Goal: Communication & Community: Answer question/provide support

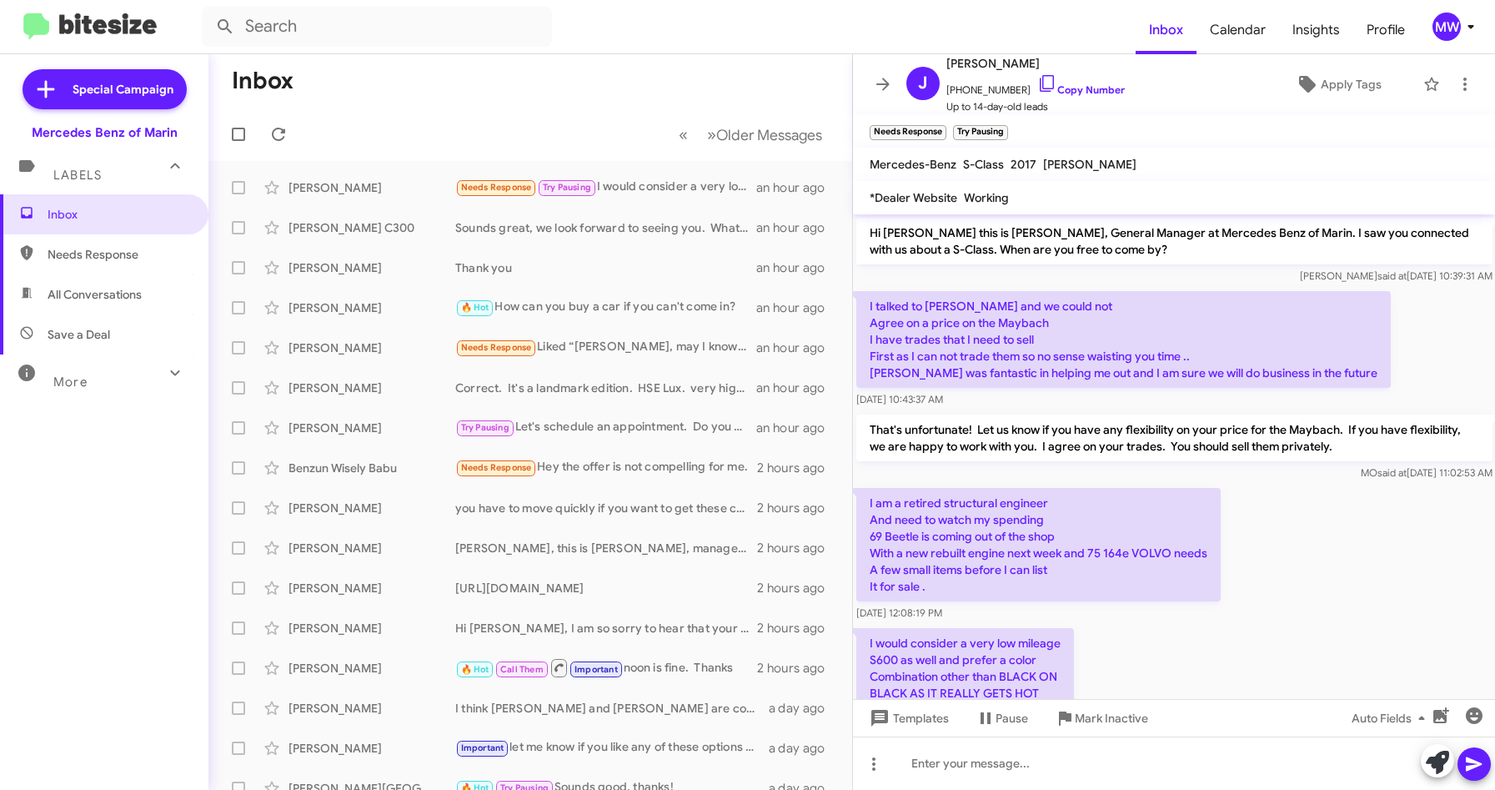
scroll to position [70, 0]
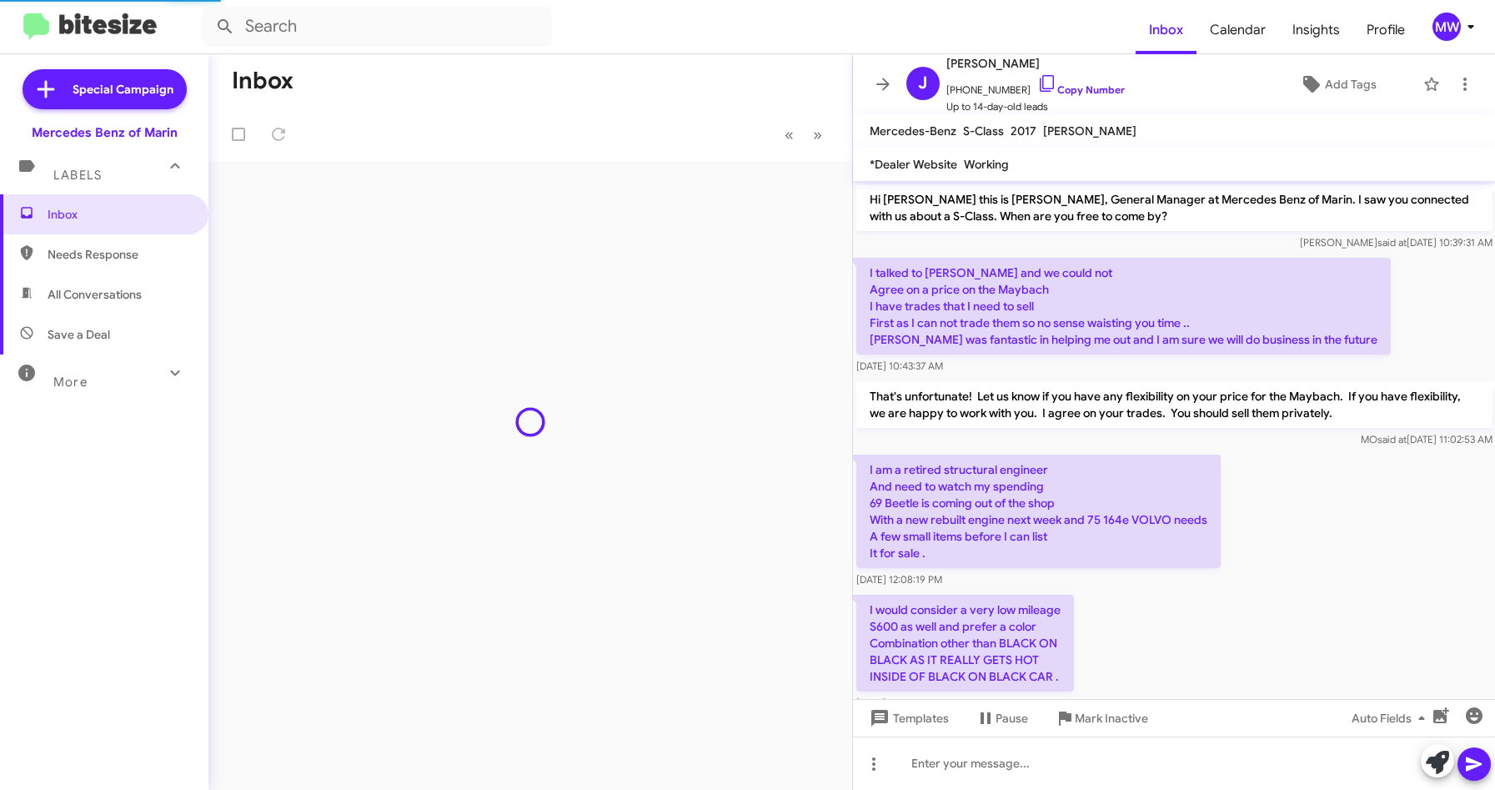
scroll to position [37, 0]
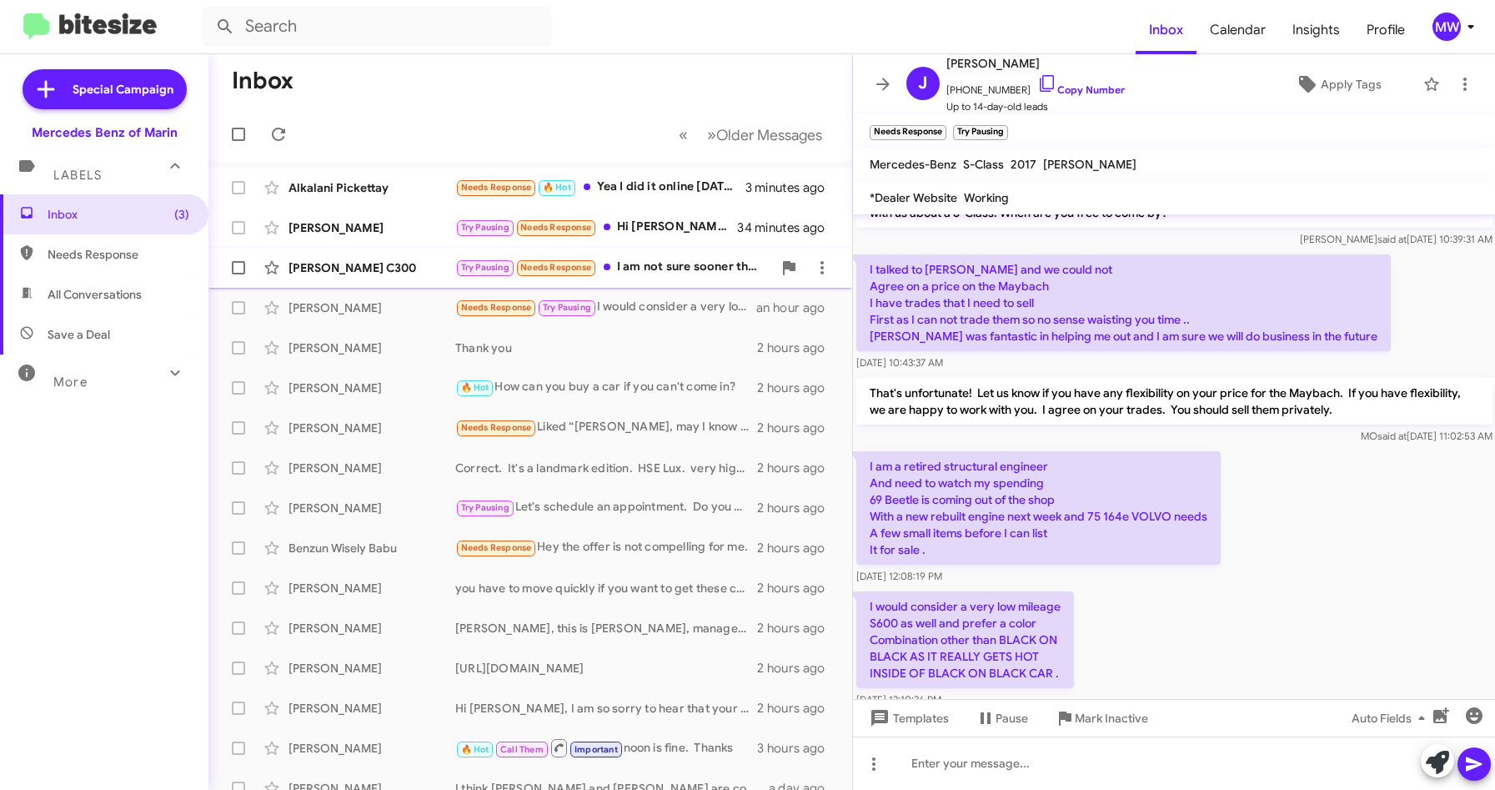
click at [681, 265] on div "Try Pausing Needs Response I am not sure sooner the better I will let you know …" at bounding box center [613, 267] width 317 height 19
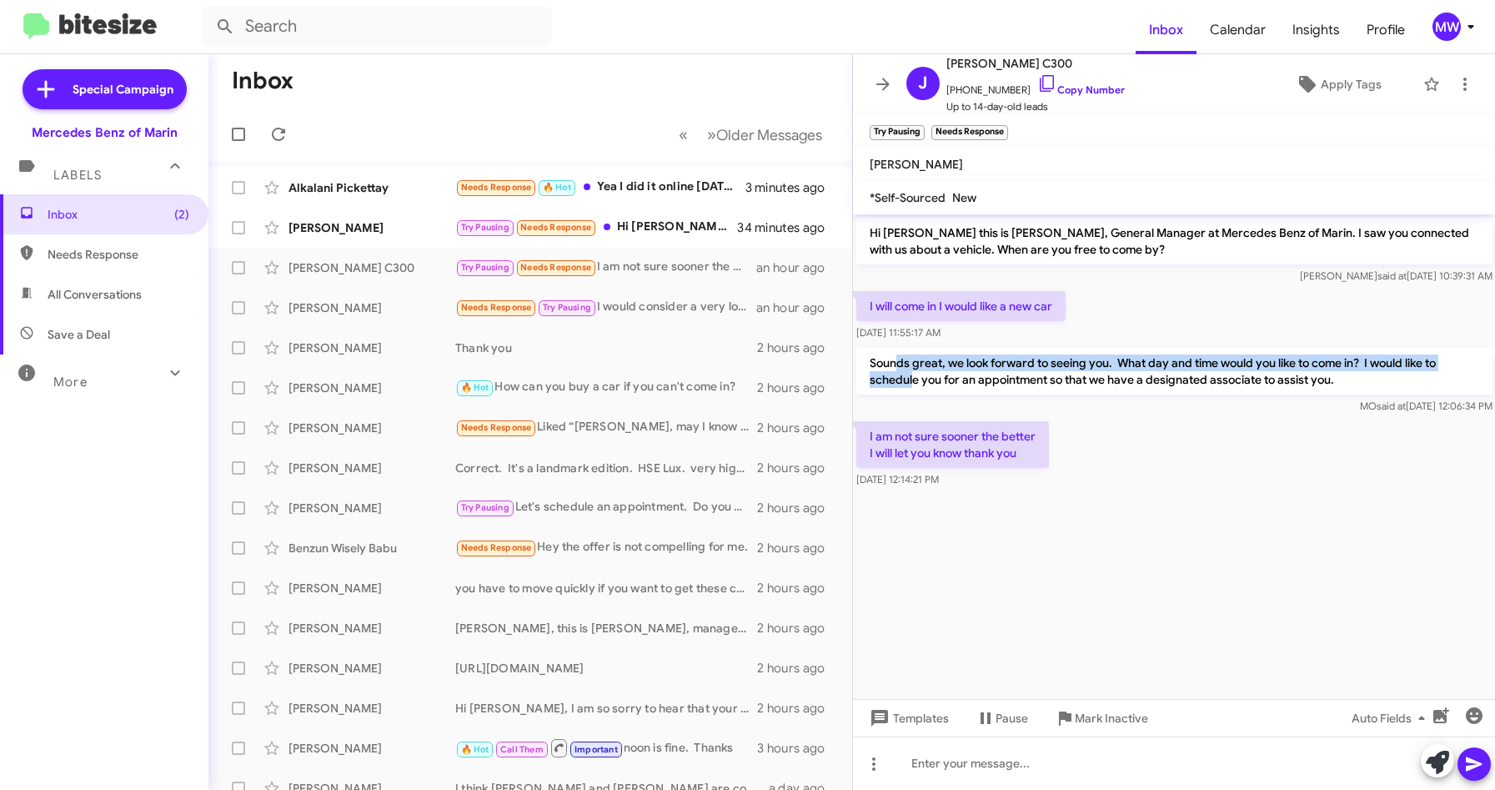
drag, startPoint x: 896, startPoint y: 367, endPoint x: 913, endPoint y: 381, distance: 22.5
click at [913, 381] on p "Sounds great, we look forward to seeing you. What day and time would you like t…" at bounding box center [1174, 371] width 636 height 47
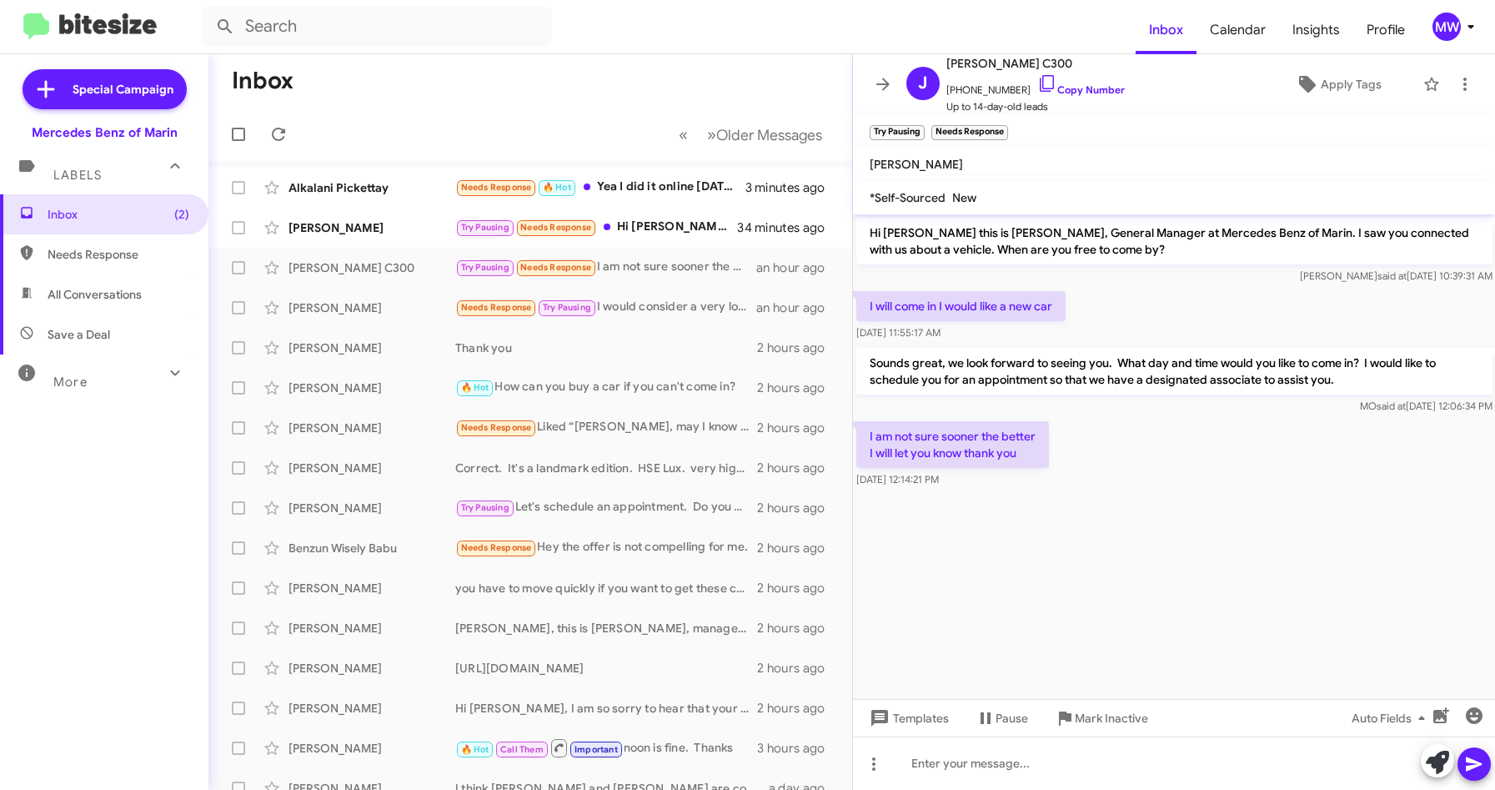
drag, startPoint x: 913, startPoint y: 381, endPoint x: 925, endPoint y: 400, distance: 22.5
click at [925, 401] on div "MO said at [DATE] 12:06:34 PM" at bounding box center [1174, 406] width 636 height 17
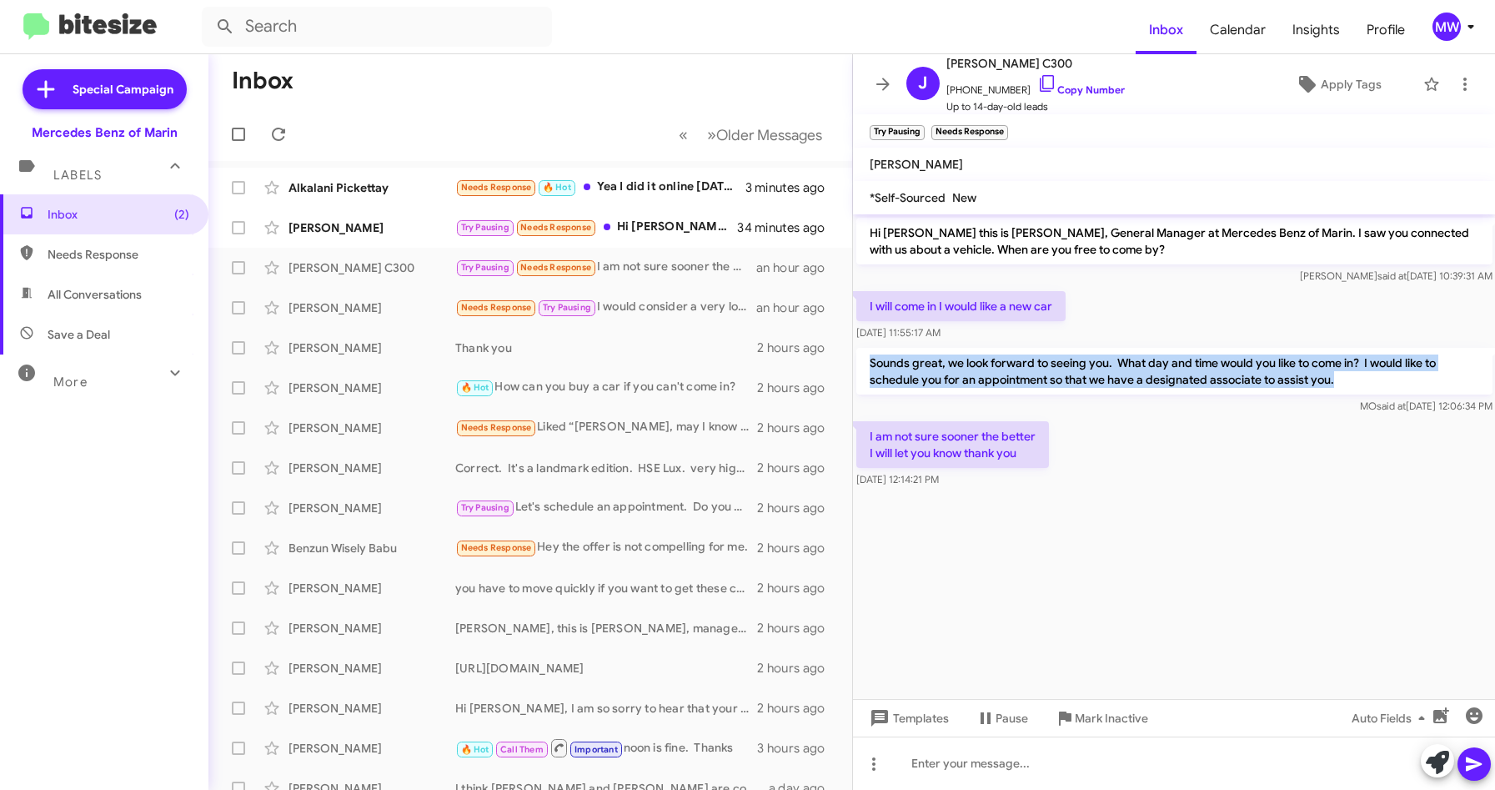
drag, startPoint x: 871, startPoint y: 362, endPoint x: 1346, endPoint y: 379, distance: 475.6
click at [1346, 379] on p "Sounds great, we look forward to seeing you. What day and time would you like t…" at bounding box center [1174, 371] width 636 height 47
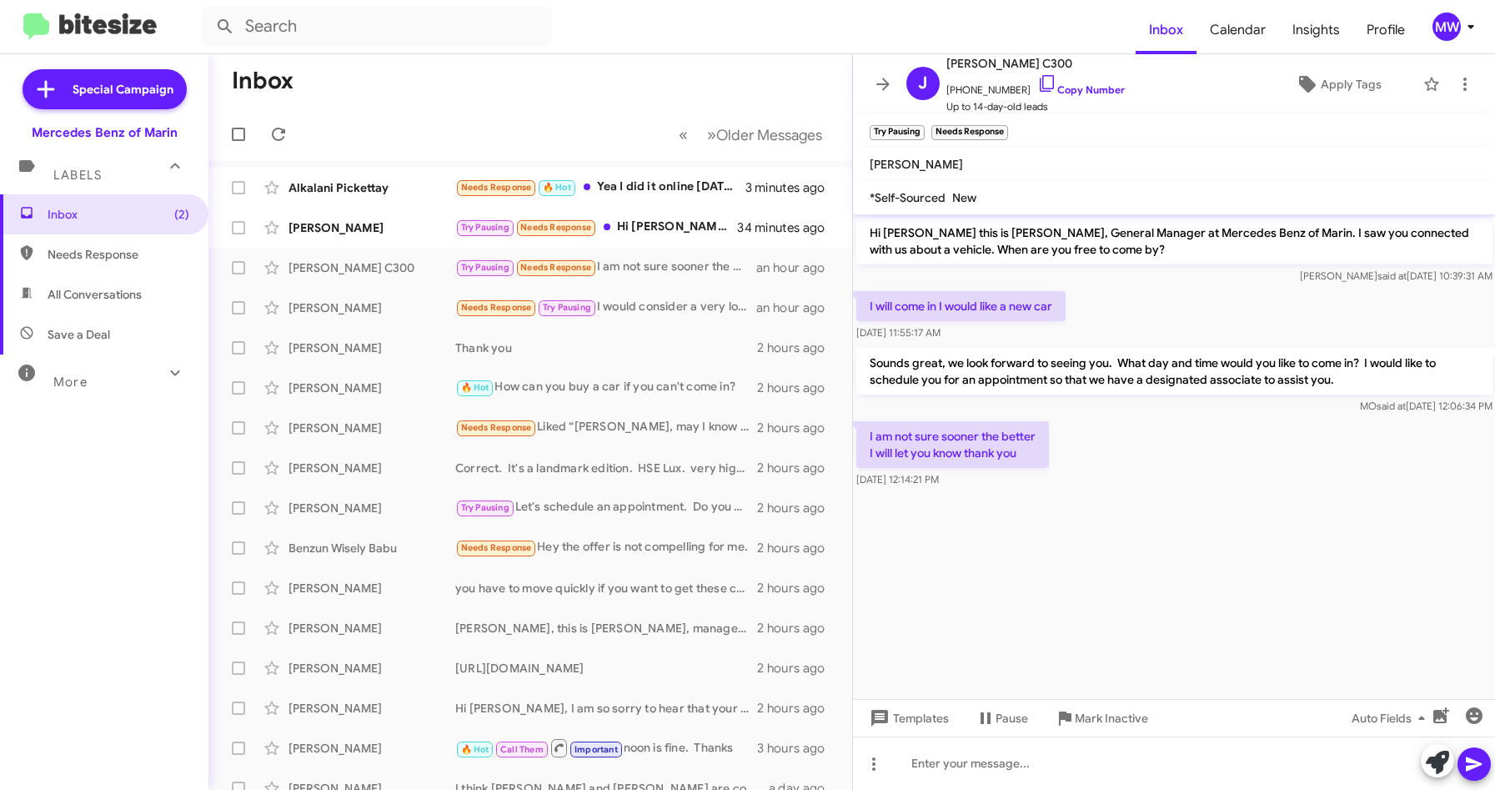
click at [1176, 551] on cdk-virtual-scroll-viewport "Hi [PERSON_NAME] this is [PERSON_NAME], General Manager at Mercedes Benz of Mar…" at bounding box center [1174, 456] width 643 height 484
click at [1052, 766] on div at bounding box center [1174, 762] width 643 height 53
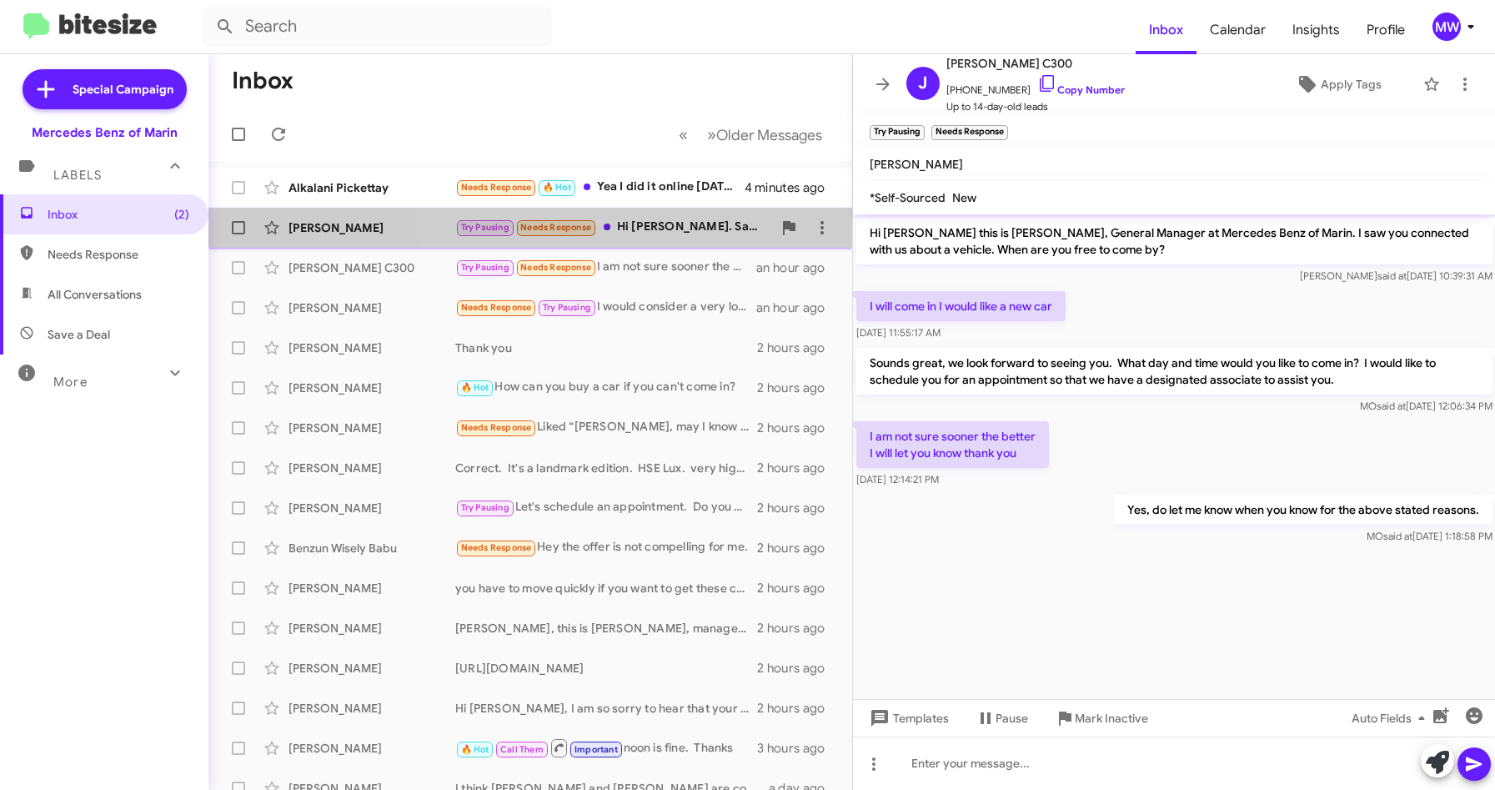
click at [663, 219] on div "Try Pausing Needs Response Hi [PERSON_NAME]. Saw the vehicle a couple weeks bac…" at bounding box center [613, 227] width 317 height 19
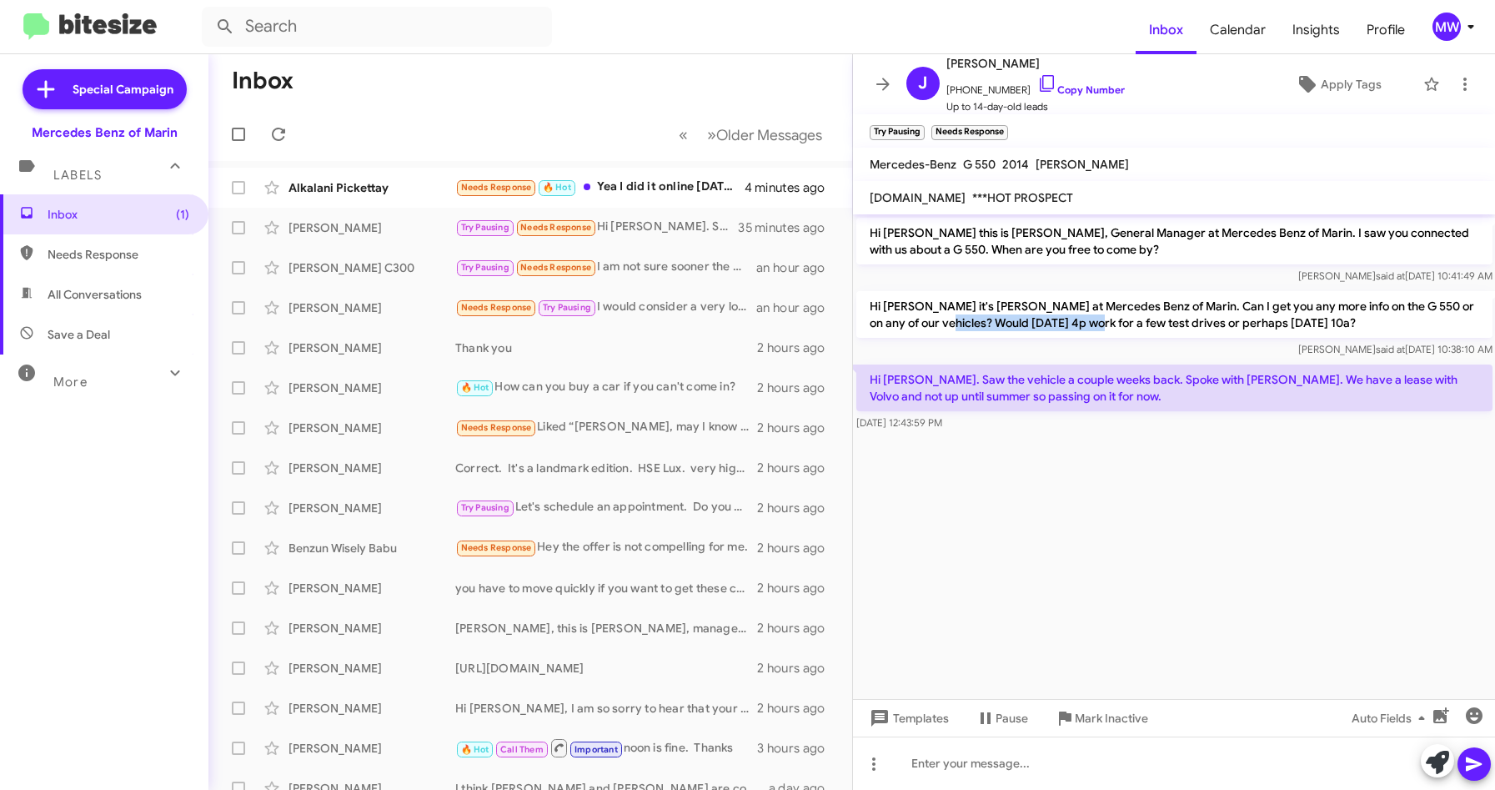
drag, startPoint x: 928, startPoint y: 325, endPoint x: 1073, endPoint y: 334, distance: 145.3
click at [1073, 334] on p "Hi [PERSON_NAME] it's [PERSON_NAME] at Mercedes Benz of Marin. Can I get you an…" at bounding box center [1174, 314] width 636 height 47
drag, startPoint x: 898, startPoint y: 377, endPoint x: 1083, endPoint y: 394, distance: 185.9
click at [1083, 394] on p "Hi [PERSON_NAME]. Saw the vehicle a couple weeks back. Spoke with [PERSON_NAME]…" at bounding box center [1174, 387] width 636 height 47
drag, startPoint x: 1083, startPoint y: 394, endPoint x: 1178, endPoint y: 622, distance: 247.5
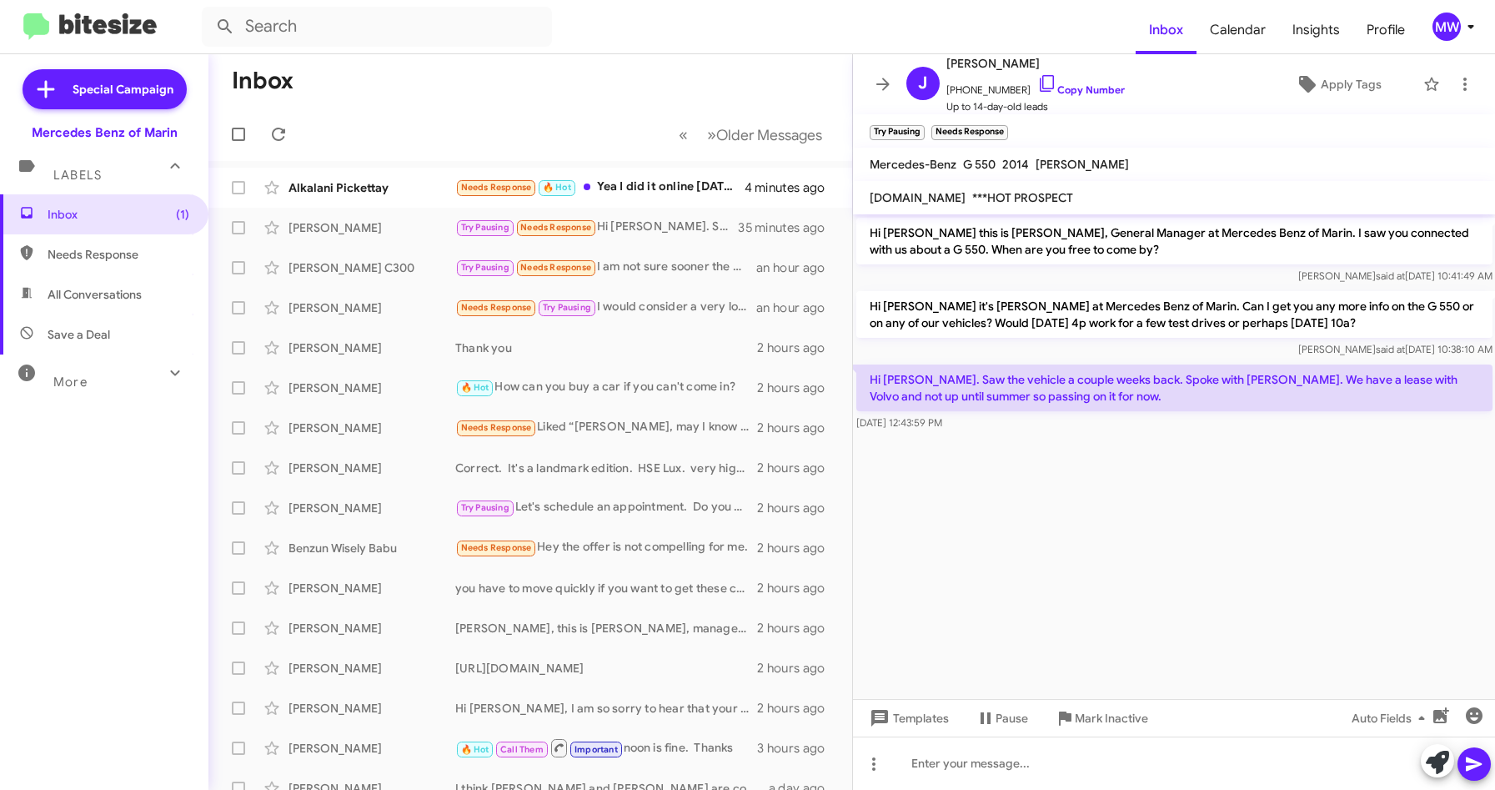
click at [1126, 518] on cdk-virtual-scroll-viewport "Hi [PERSON_NAME] this is [PERSON_NAME], General Manager at Mercedes Benz of Mar…" at bounding box center [1174, 456] width 643 height 484
click at [1084, 763] on div at bounding box center [1174, 762] width 643 height 53
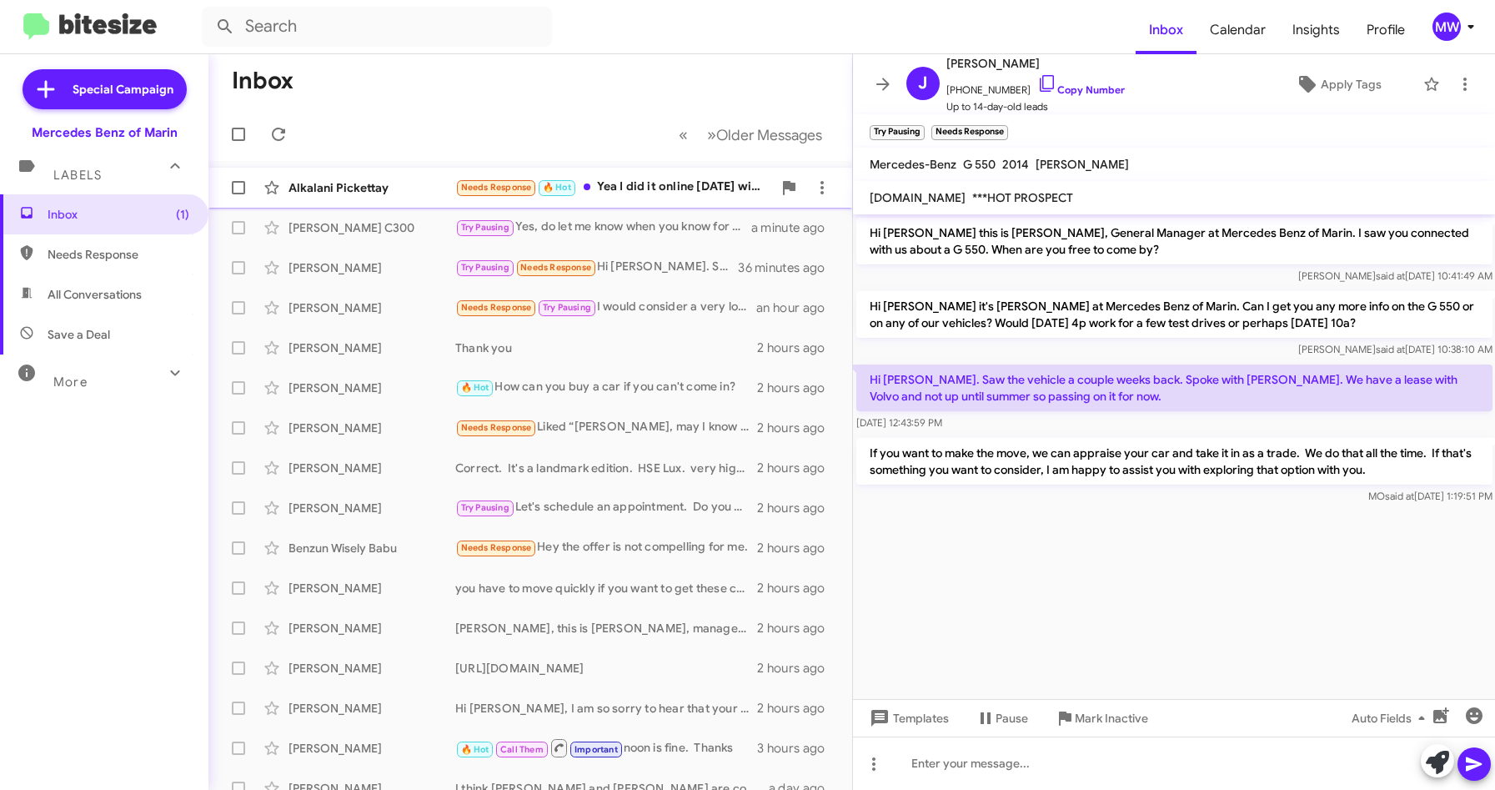
click at [640, 187] on div "Needs Response 🔥 Hot Yea I did it online [DATE] wit CarGurus but I would like t…" at bounding box center [613, 187] width 317 height 19
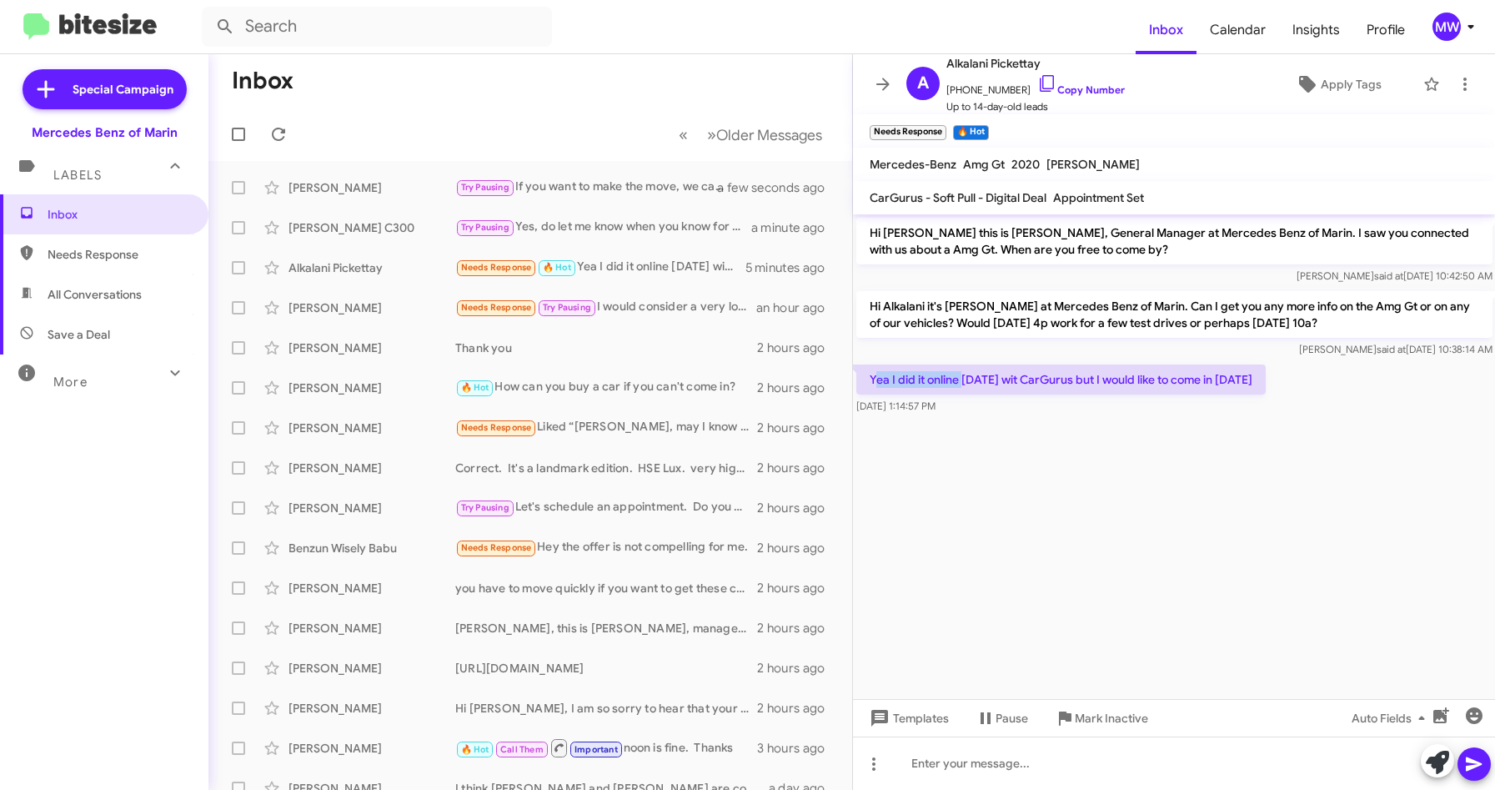
drag, startPoint x: 878, startPoint y: 377, endPoint x: 961, endPoint y: 381, distance: 83.5
click at [961, 381] on p "Yea I did it online [DATE] wit CarGurus but I would like to come in [DATE]" at bounding box center [1060, 379] width 409 height 30
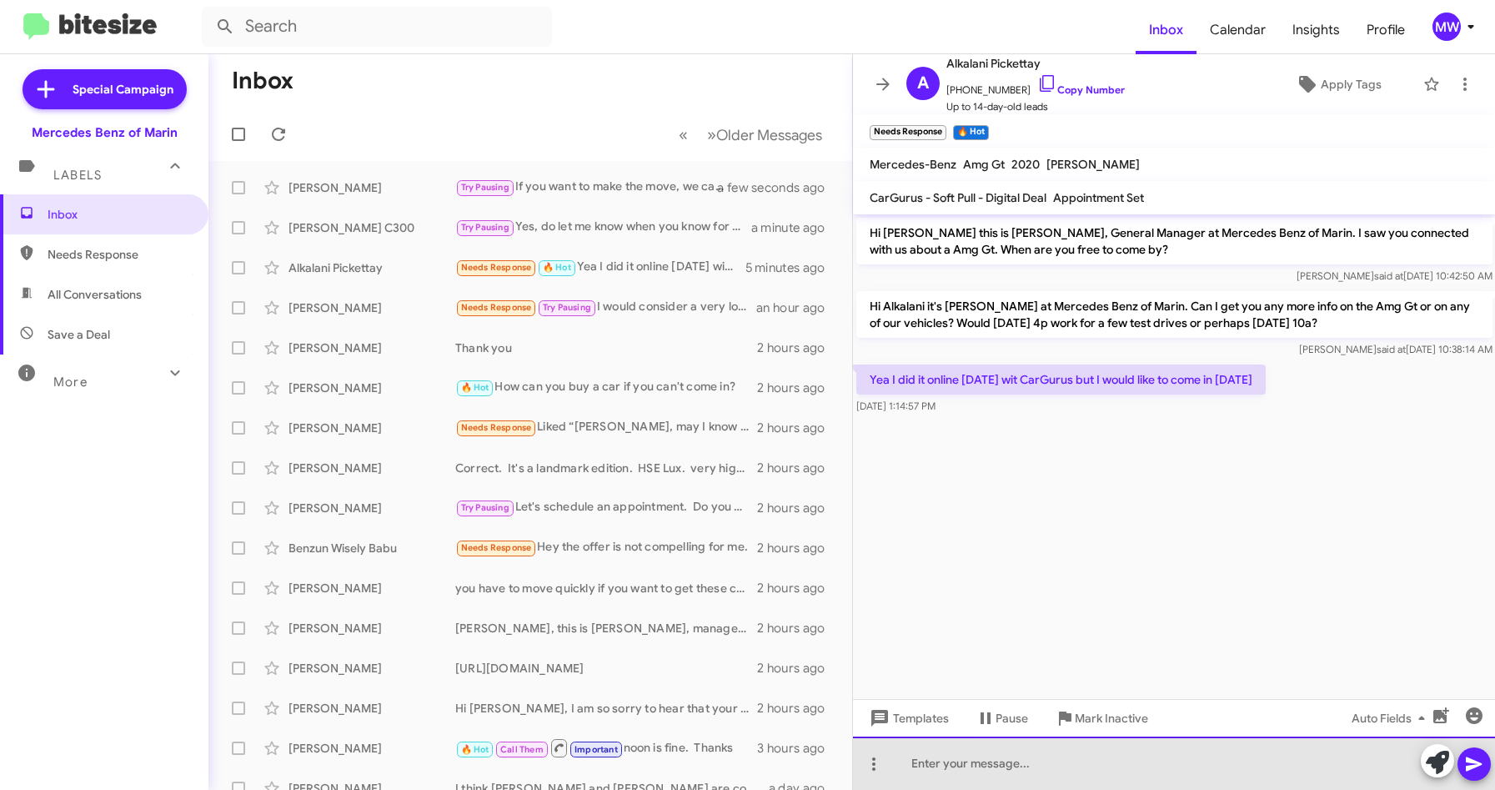
drag, startPoint x: 1130, startPoint y: 750, endPoint x: 1136, endPoint y: 742, distance: 9.5
click at [1132, 748] on div at bounding box center [1174, 762] width 643 height 53
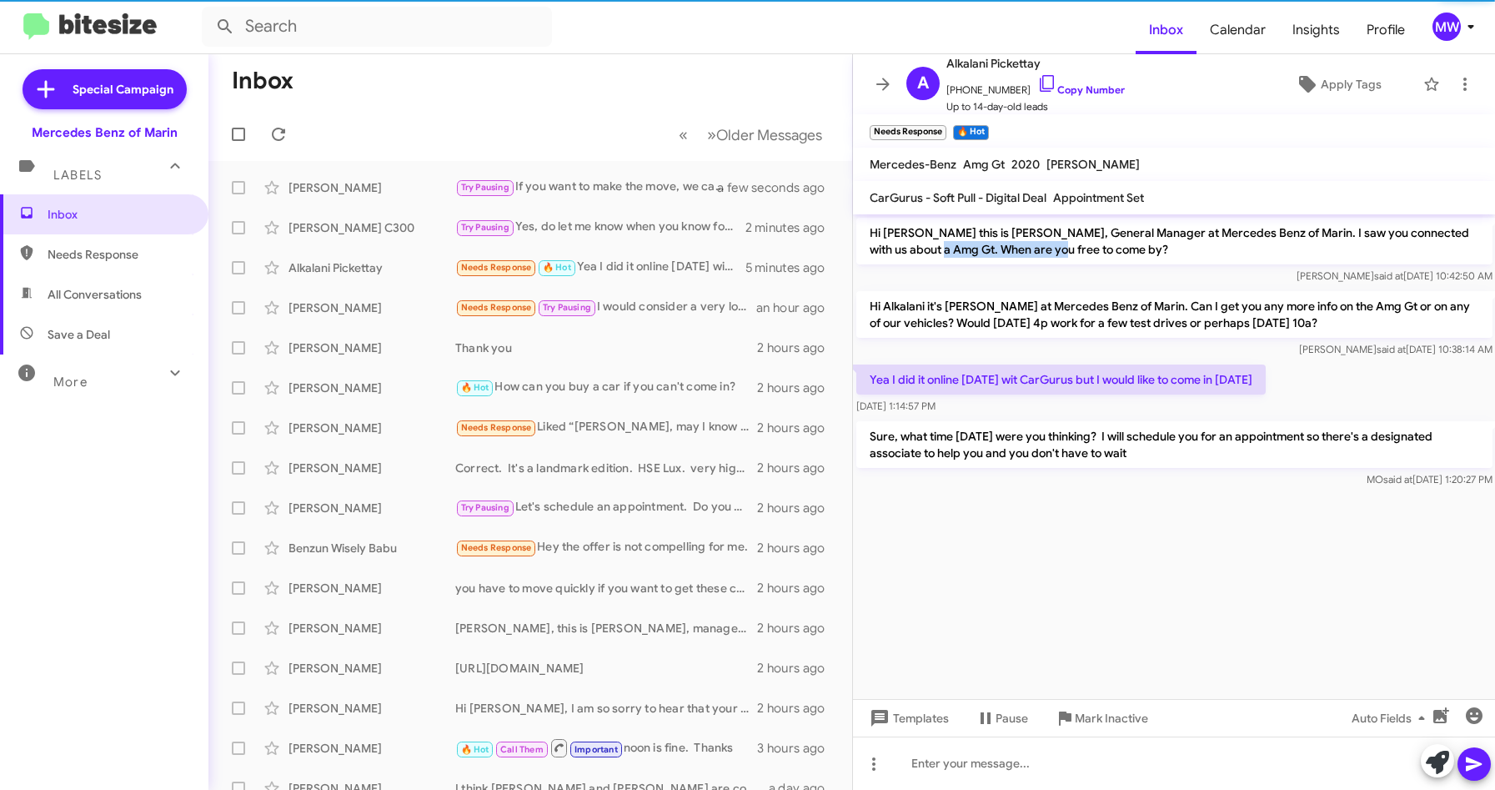
drag, startPoint x: 902, startPoint y: 249, endPoint x: 1021, endPoint y: 248, distance: 118.4
click at [1021, 248] on p "Hi [PERSON_NAME] this is [PERSON_NAME], General Manager at Mercedes Benz of Mar…" at bounding box center [1174, 241] width 636 height 47
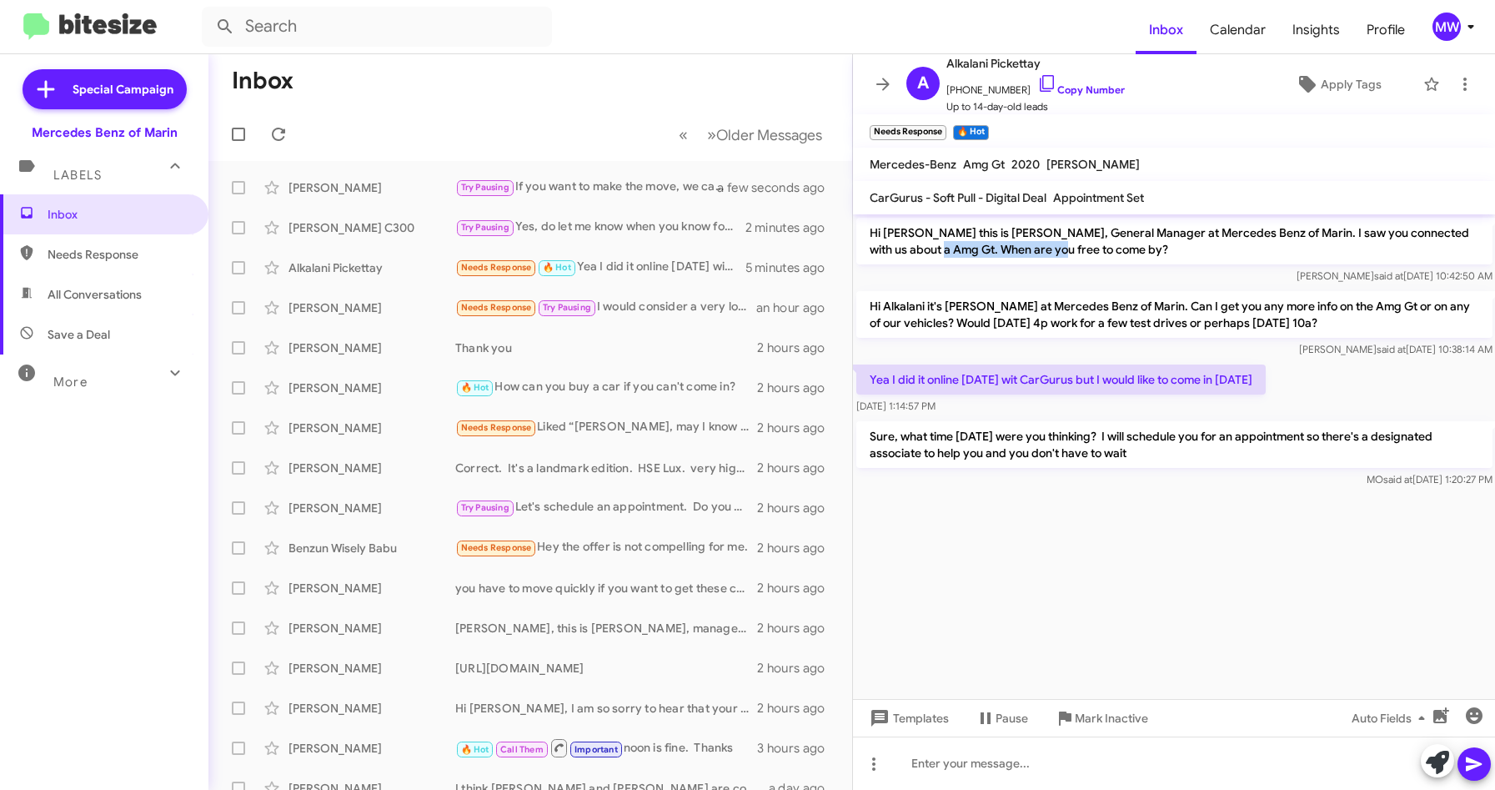
drag, startPoint x: 907, startPoint y: 307, endPoint x: 1314, endPoint y: 324, distance: 407.3
click at [1314, 324] on p "Hi Alkalani it's [PERSON_NAME] at Mercedes Benz of Marin. Can I get you any mor…" at bounding box center [1174, 314] width 636 height 47
drag, startPoint x: 877, startPoint y: 376, endPoint x: 1286, endPoint y: 382, distance: 408.7
click at [1286, 382] on div "Yea I did it online [DATE] wit CarGurus but I would like to come in [DATE] [DAT…" at bounding box center [1174, 389] width 643 height 57
drag, startPoint x: 1286, startPoint y: 382, endPoint x: 1167, endPoint y: 549, distance: 204.5
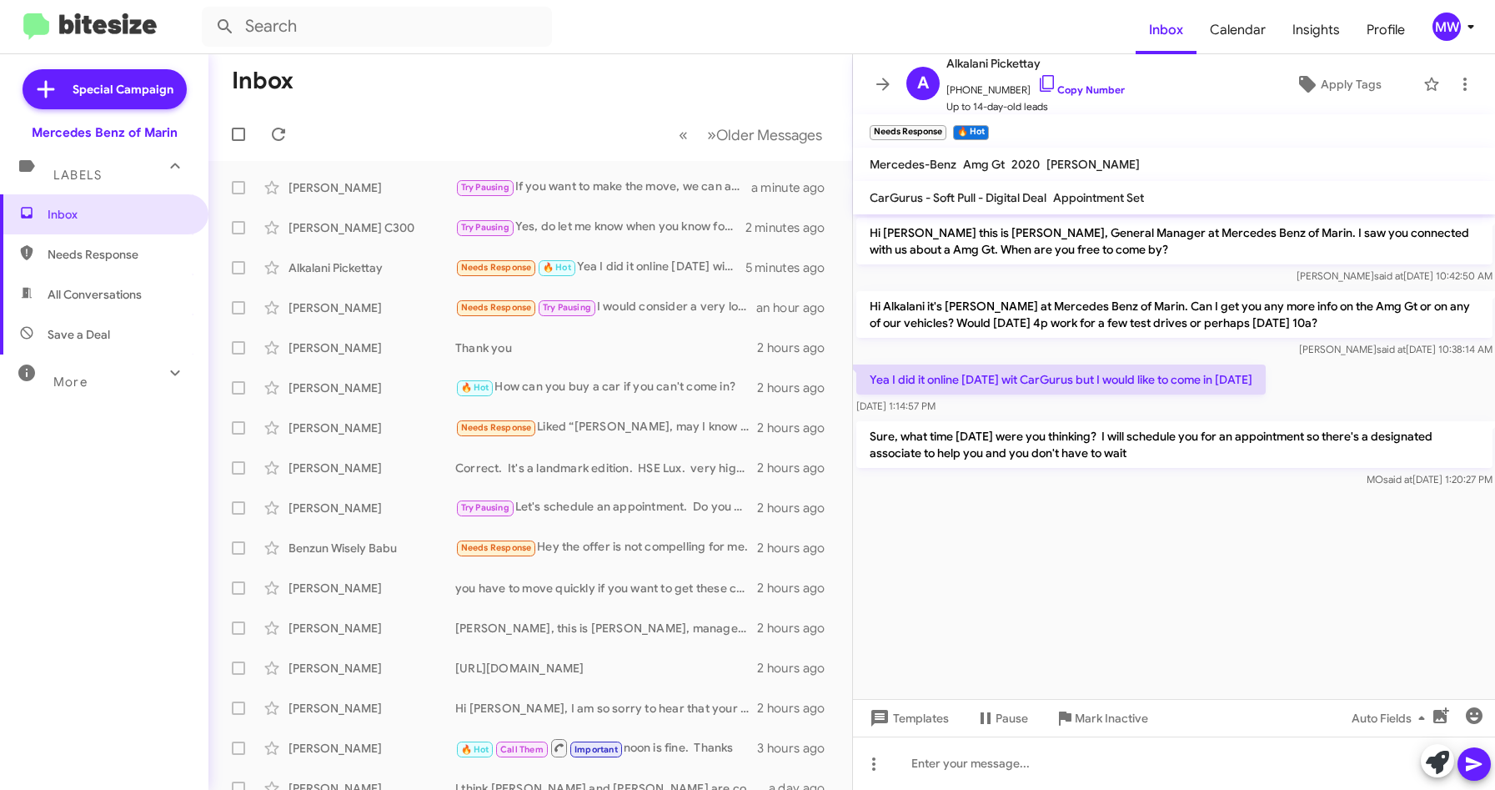
click at [1167, 541] on cdk-virtual-scroll-viewport "Hi [PERSON_NAME] this is [PERSON_NAME], General Manager at Mercedes Benz of Mar…" at bounding box center [1174, 456] width 643 height 484
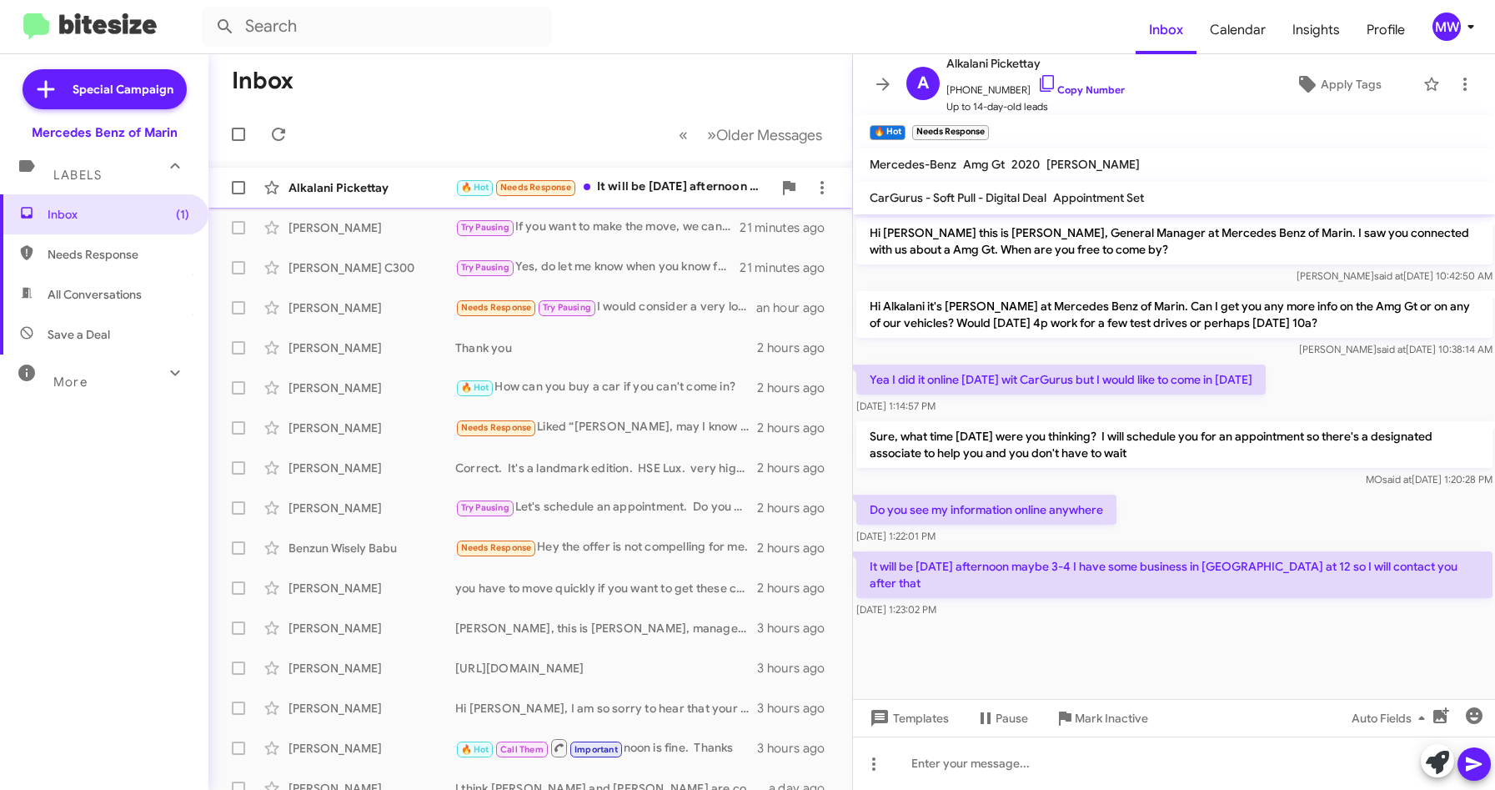
click at [649, 188] on div "🔥 Hot Needs Response It will be tomorrow afternoon maybe 3-4 I have some busine…" at bounding box center [613, 187] width 317 height 19
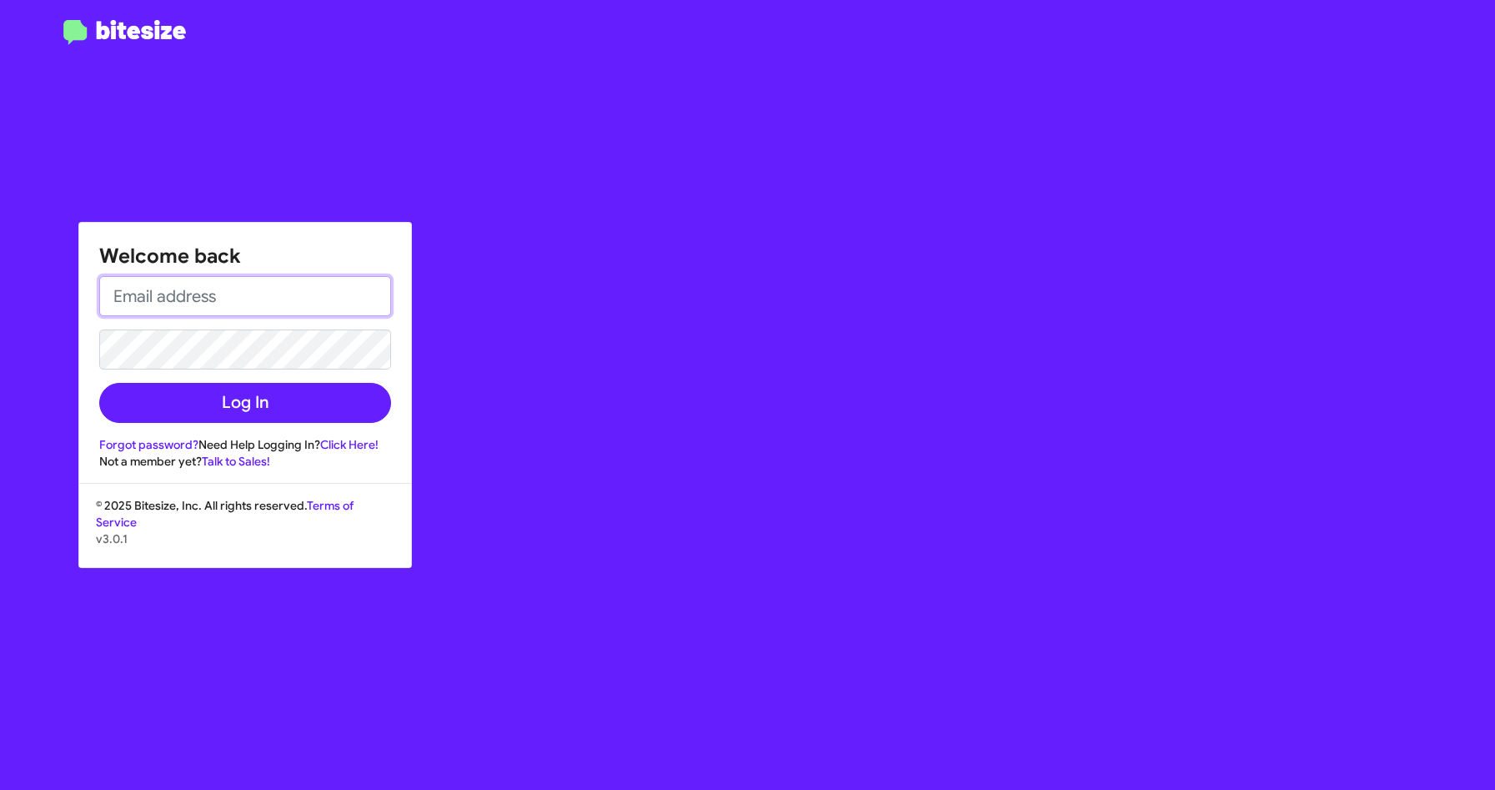
type input "mo.wassel@swickard.com"
click at [247, 309] on input "mo.wassel@swickard.com" at bounding box center [245, 296] width 292 height 40
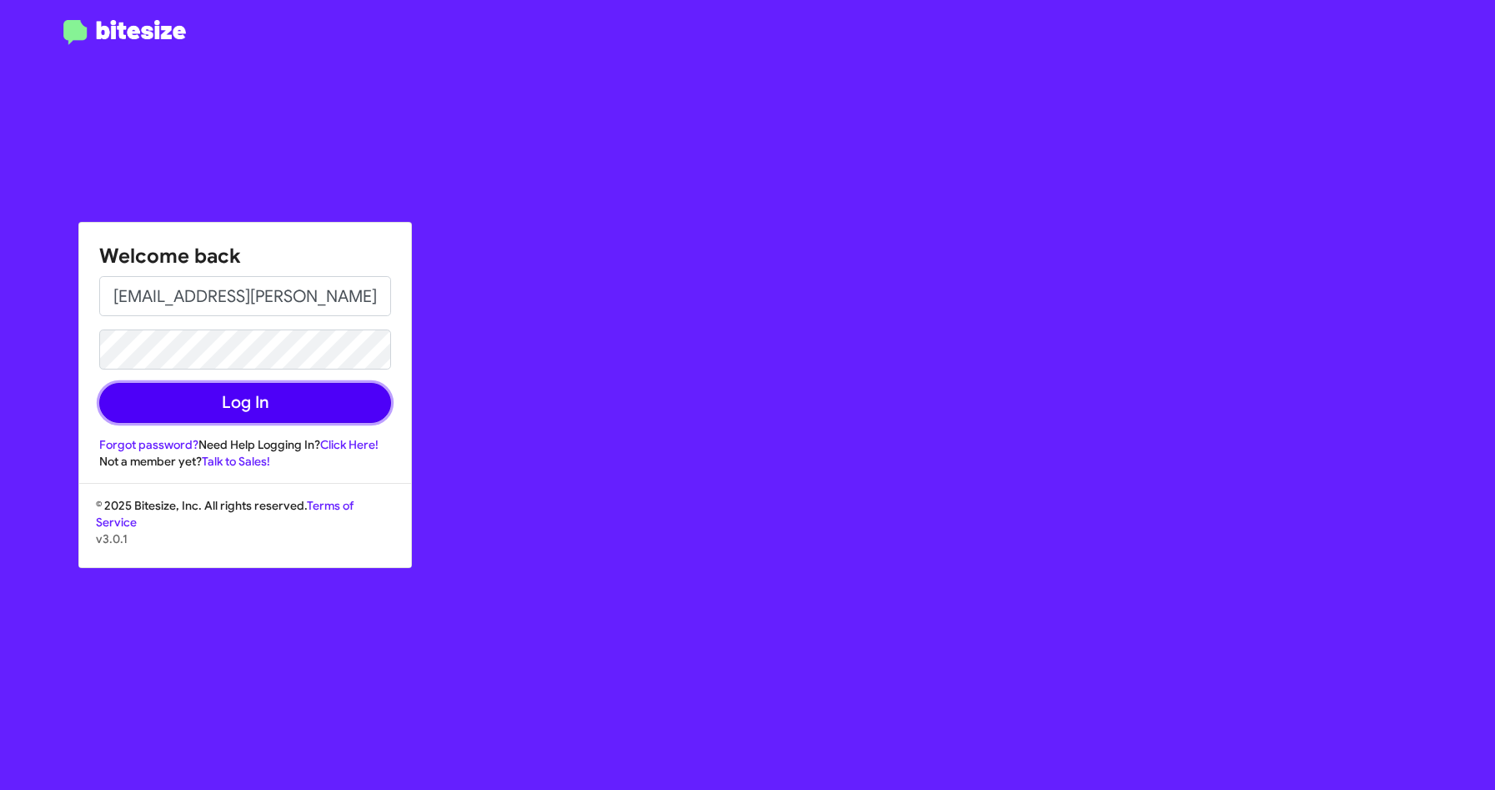
click at [241, 400] on button "Log In" at bounding box center [245, 403] width 292 height 40
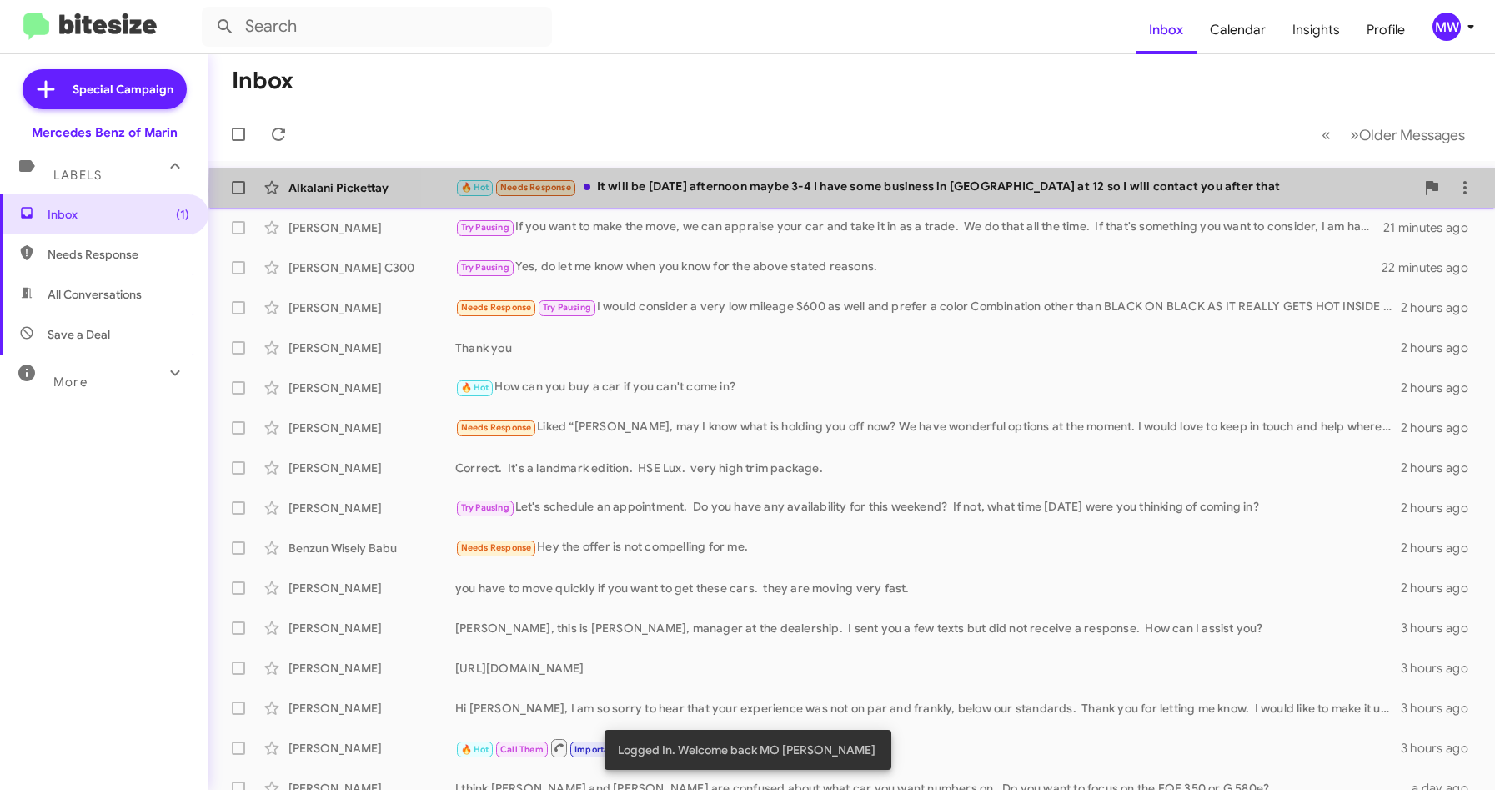
click at [881, 190] on div "🔥 Hot Needs Response It will be tomorrow afternoon maybe 3-4 I have some busine…" at bounding box center [935, 187] width 960 height 19
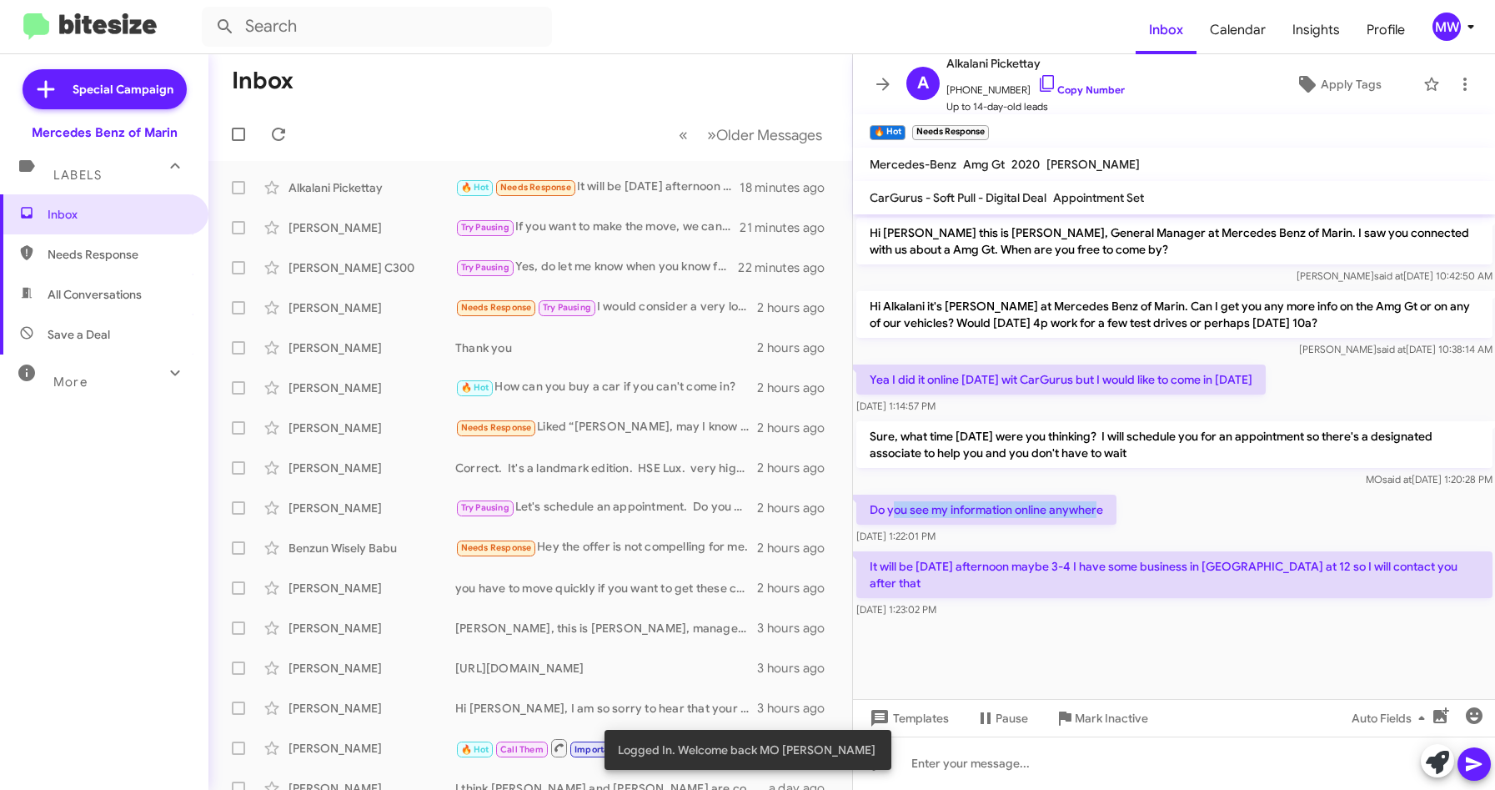
drag, startPoint x: 896, startPoint y: 509, endPoint x: 1100, endPoint y: 509, distance: 204.3
click at [1100, 509] on p "Do you see my information online anywhere" at bounding box center [986, 510] width 260 height 30
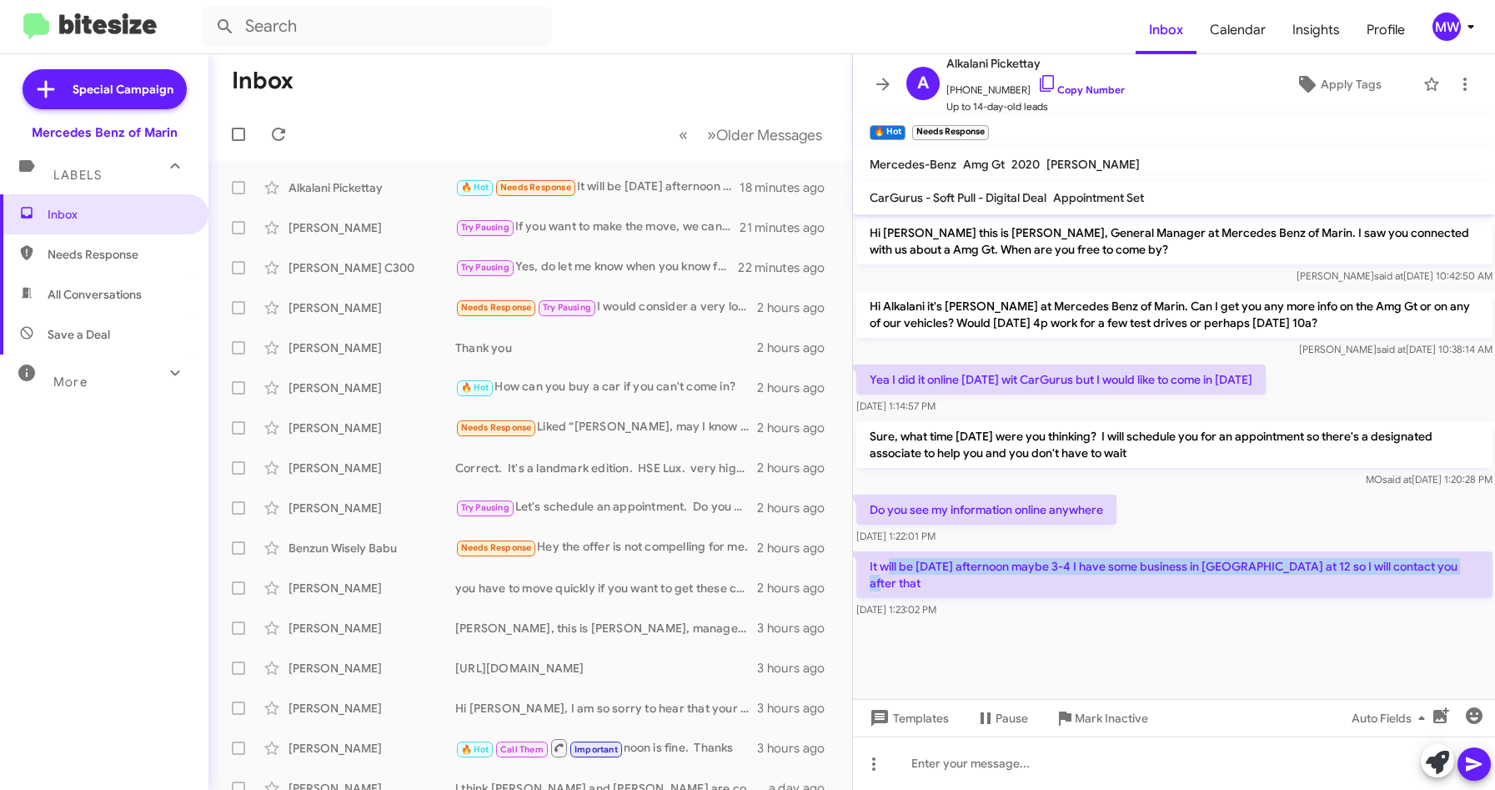
drag, startPoint x: 888, startPoint y: 565, endPoint x: 1460, endPoint y: 564, distance: 572.1
click at [1460, 564] on p "It will be tomorrow afternoon maybe 3-4 I have some business in lathrop at 12 s…" at bounding box center [1174, 574] width 636 height 47
drag, startPoint x: 1460, startPoint y: 564, endPoint x: 1123, endPoint y: 620, distance: 341.5
click at [1117, 621] on div at bounding box center [1174, 633] width 643 height 25
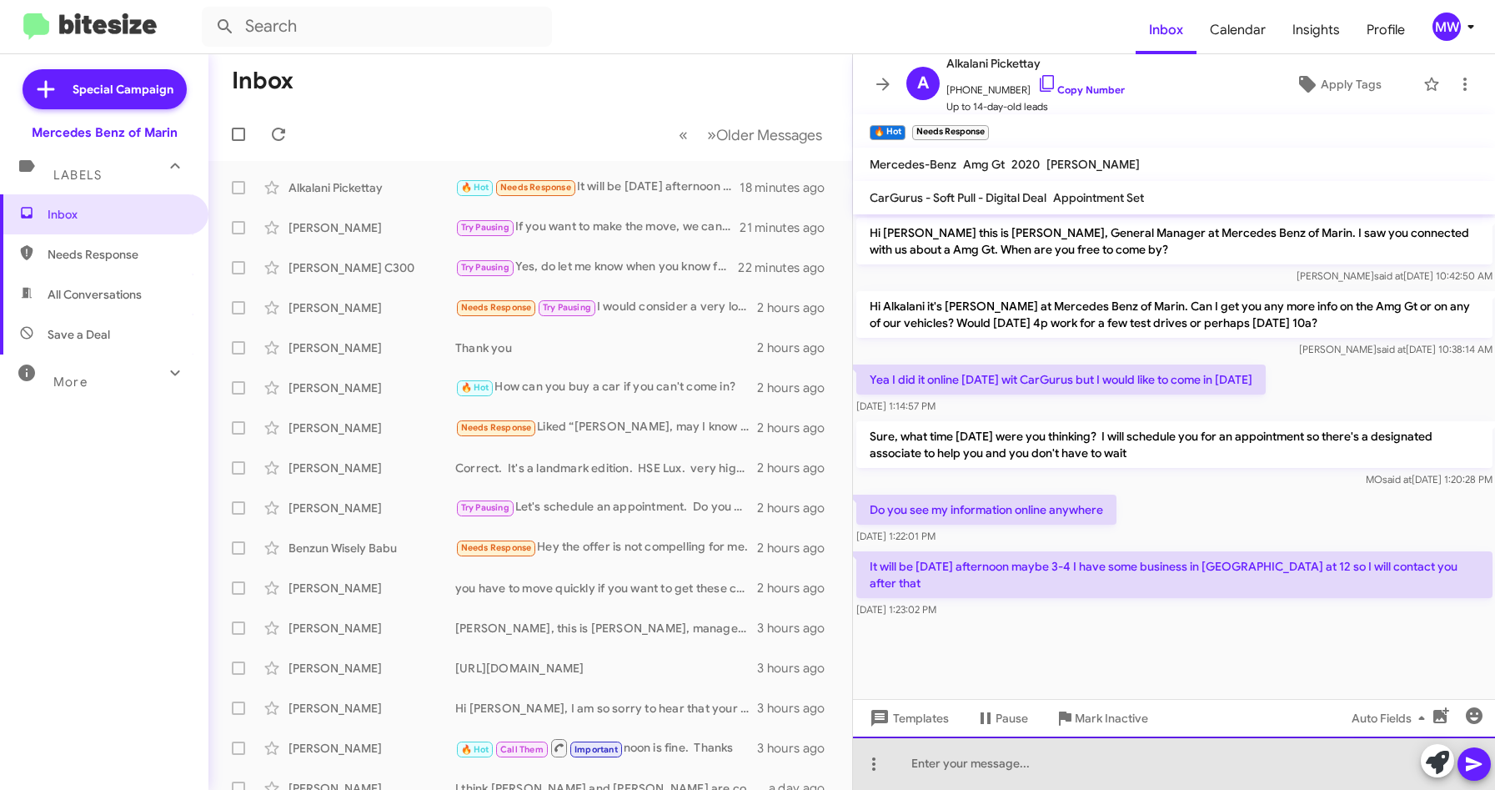
click at [1002, 752] on div at bounding box center [1174, 762] width 643 height 53
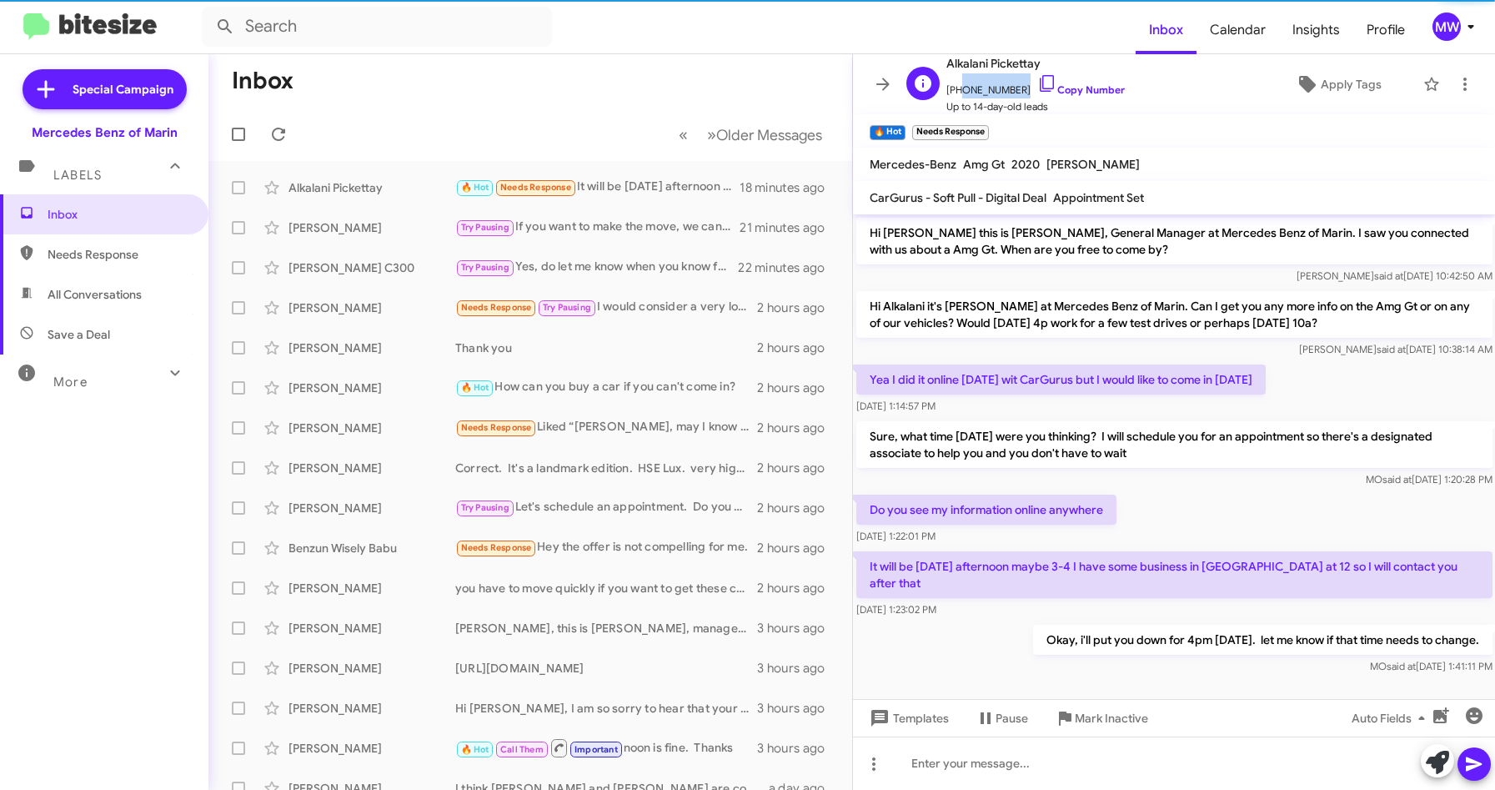
drag, startPoint x: 955, startPoint y: 89, endPoint x: 1016, endPoint y: 95, distance: 61.2
click at [1016, 95] on span "+19168574008 Copy Number" at bounding box center [1035, 85] width 178 height 25
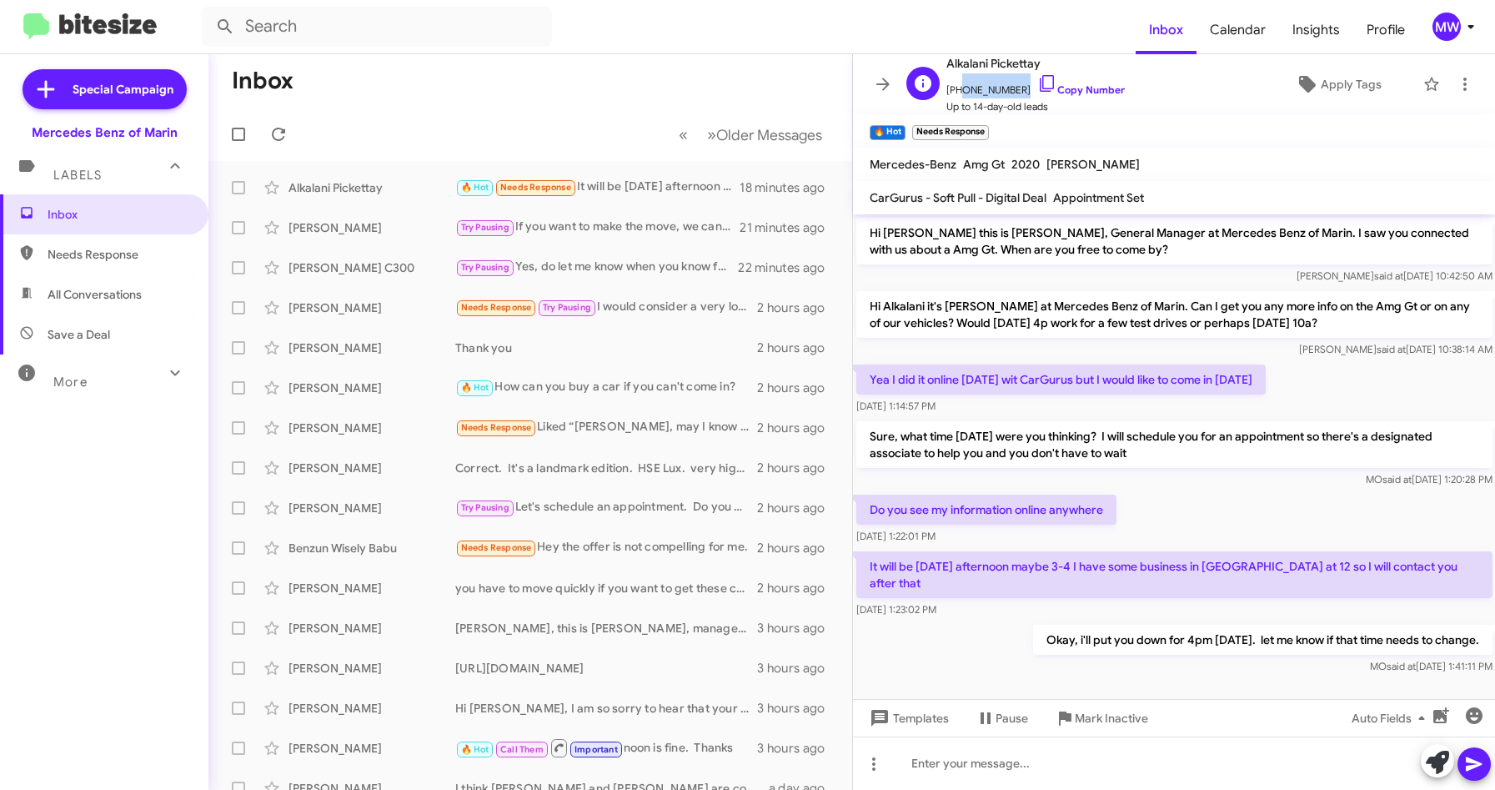
copy span "9168574008"
